Goal: Task Accomplishment & Management: Use online tool/utility

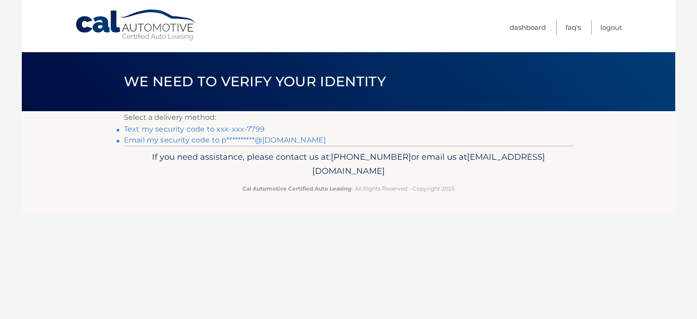
click at [226, 129] on link "Text my security code to xxx-xxx-7799" at bounding box center [194, 129] width 141 height 9
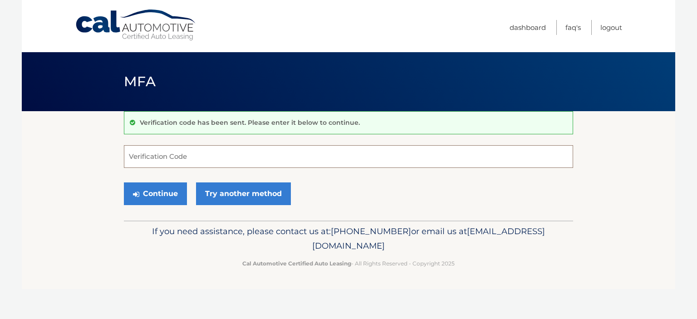
click at [190, 156] on input "Verification Code" at bounding box center [348, 156] width 449 height 23
type input "008409"
click at [163, 190] on button "Continue" at bounding box center [155, 193] width 63 height 23
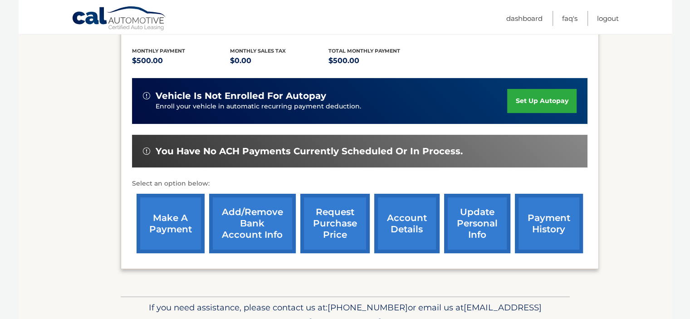
scroll to position [200, 0]
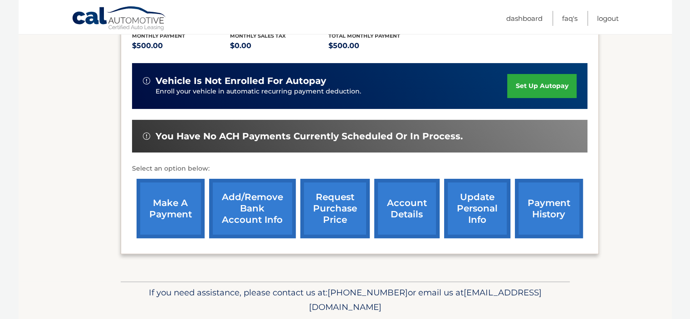
click at [159, 212] on link "make a payment" at bounding box center [171, 208] width 68 height 59
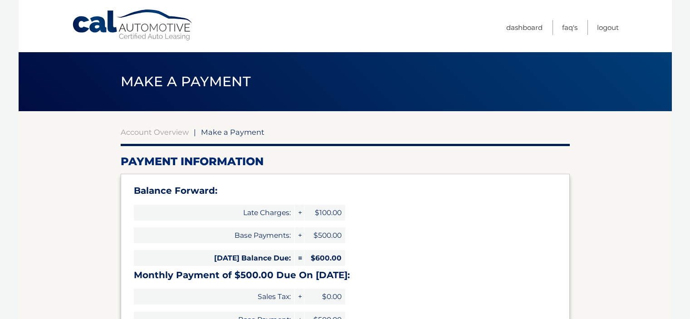
select select "NmVlYzUxMGItNjIxYi00NDMzLTljZjgtOGNmZDU3Zjg0OTQy"
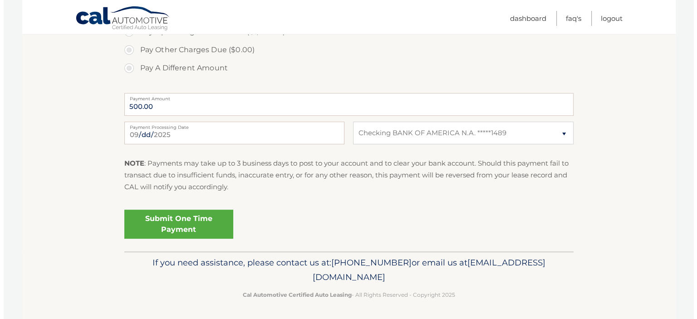
scroll to position [388, 0]
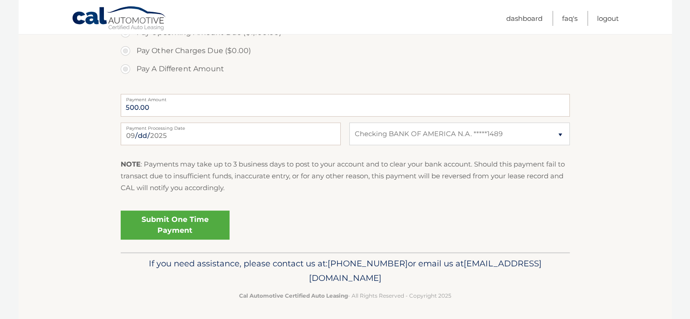
click at [169, 219] on link "Submit One Time Payment" at bounding box center [175, 225] width 109 height 29
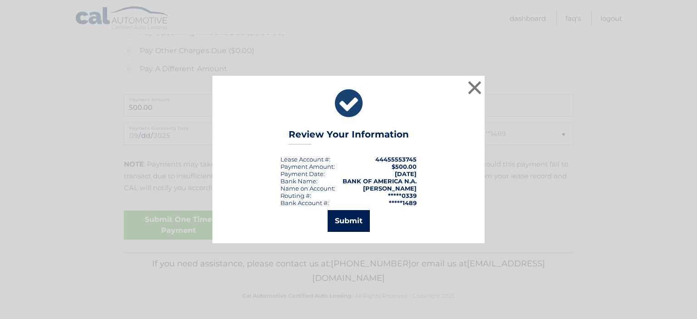
click at [351, 221] on button "Submit" at bounding box center [349, 221] width 42 height 22
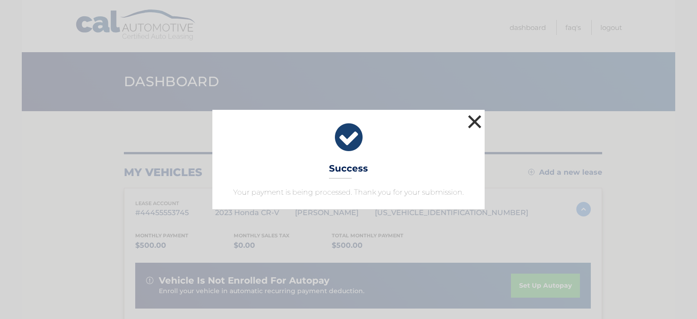
click at [476, 121] on button "×" at bounding box center [475, 122] width 18 height 18
